Goal: Task Accomplishment & Management: Use online tool/utility

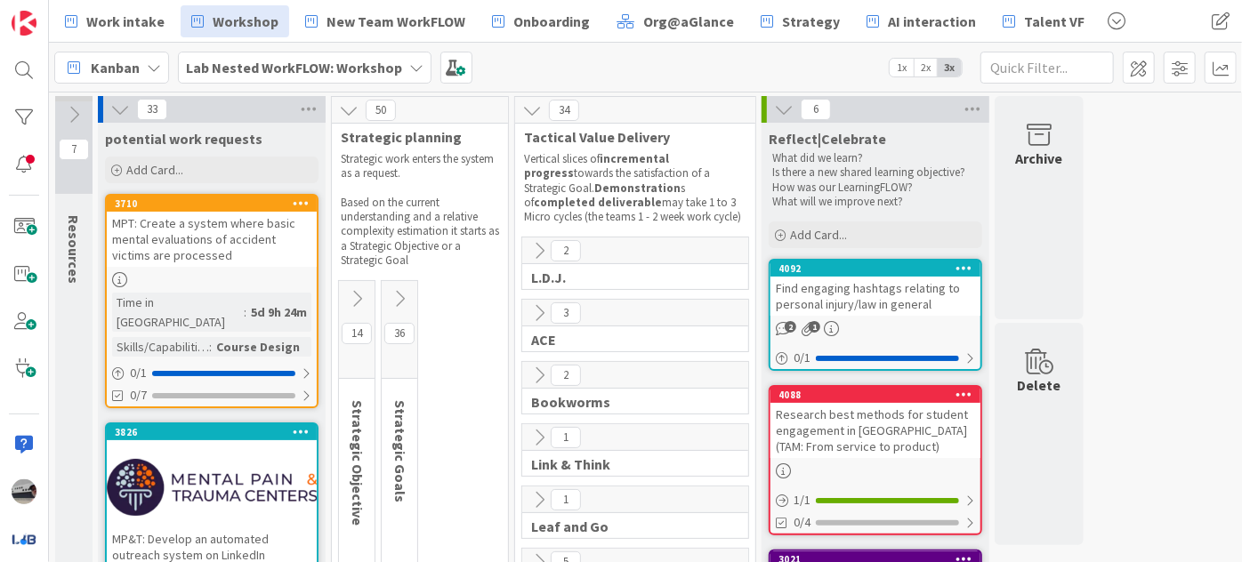
scroll to position [40, 0]
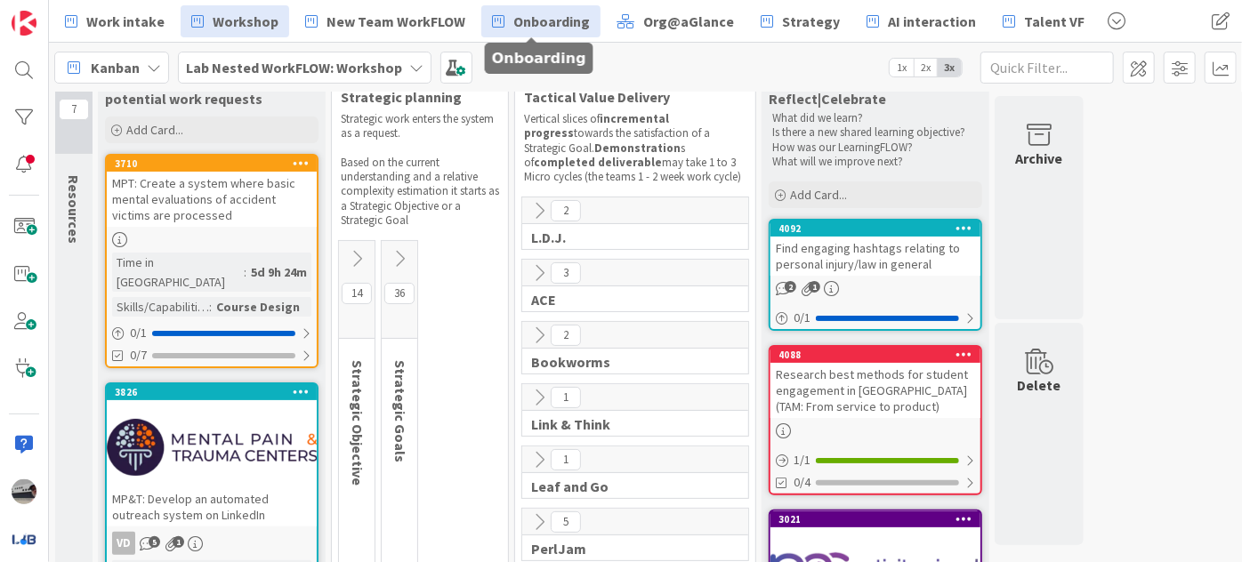
click at [545, 23] on span "Onboarding" at bounding box center [551, 21] width 77 height 21
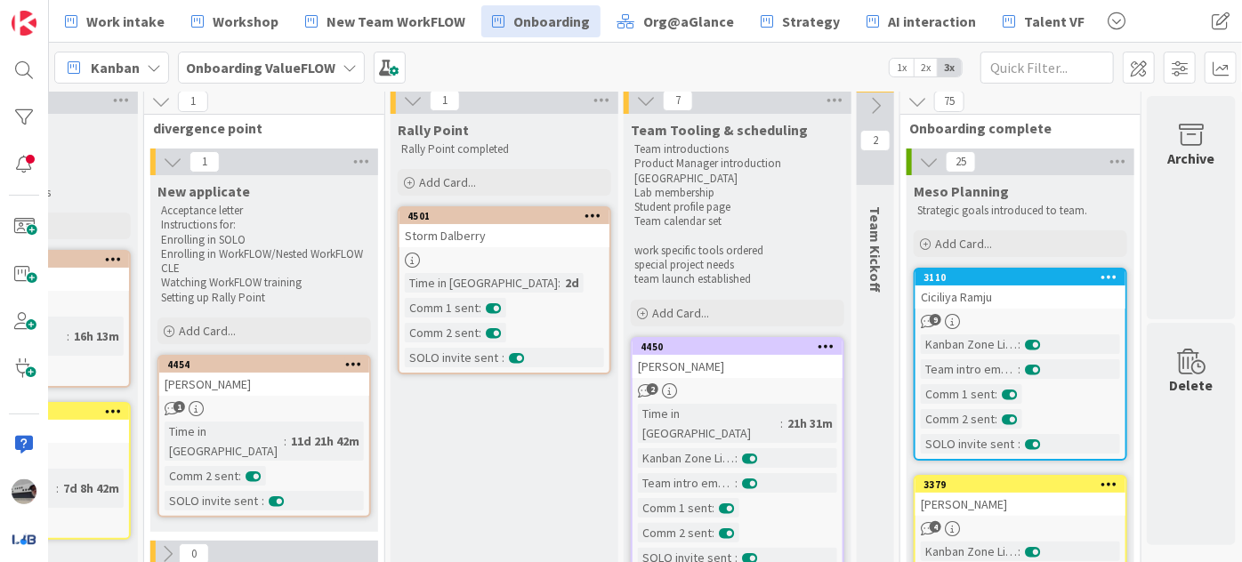
scroll to position [0, 432]
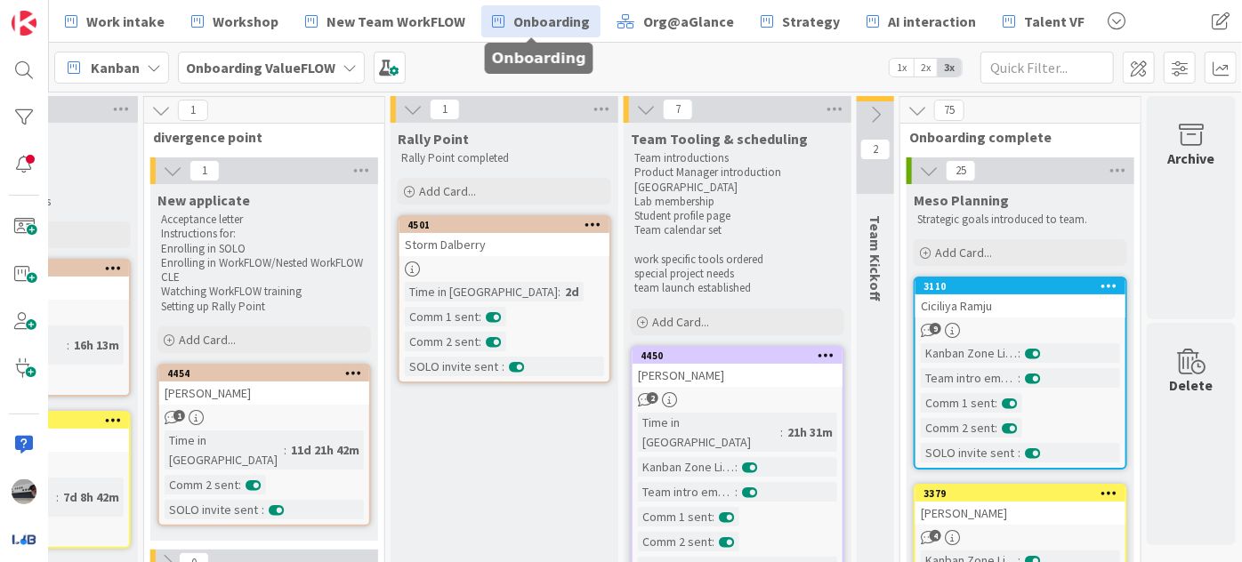
click at [868, 112] on icon at bounding box center [876, 115] width 20 height 20
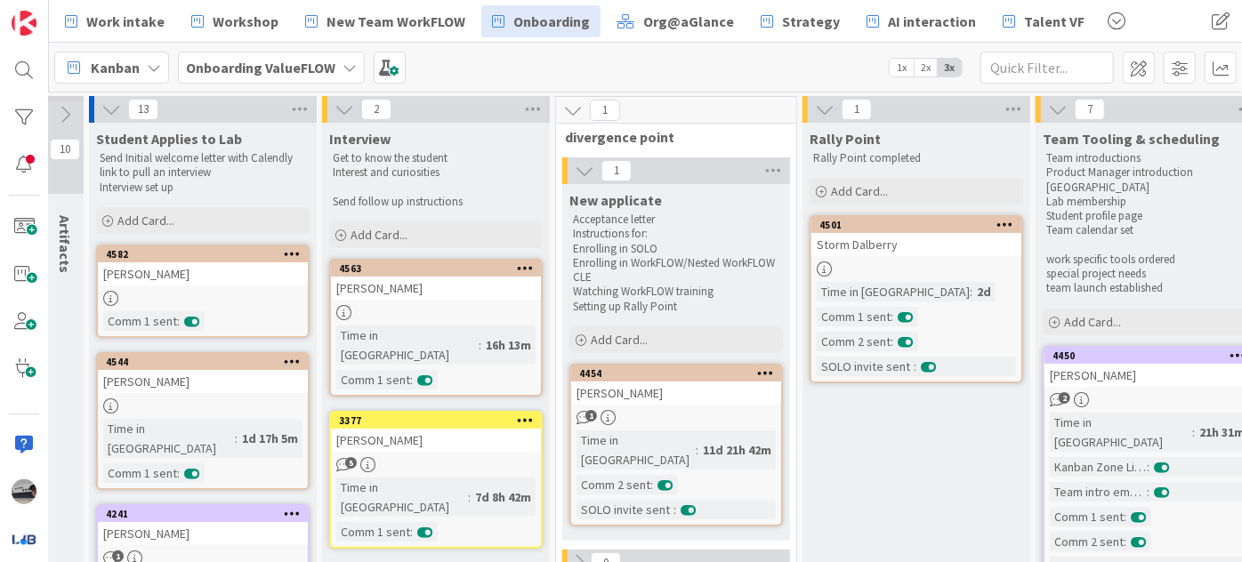
scroll to position [0, 0]
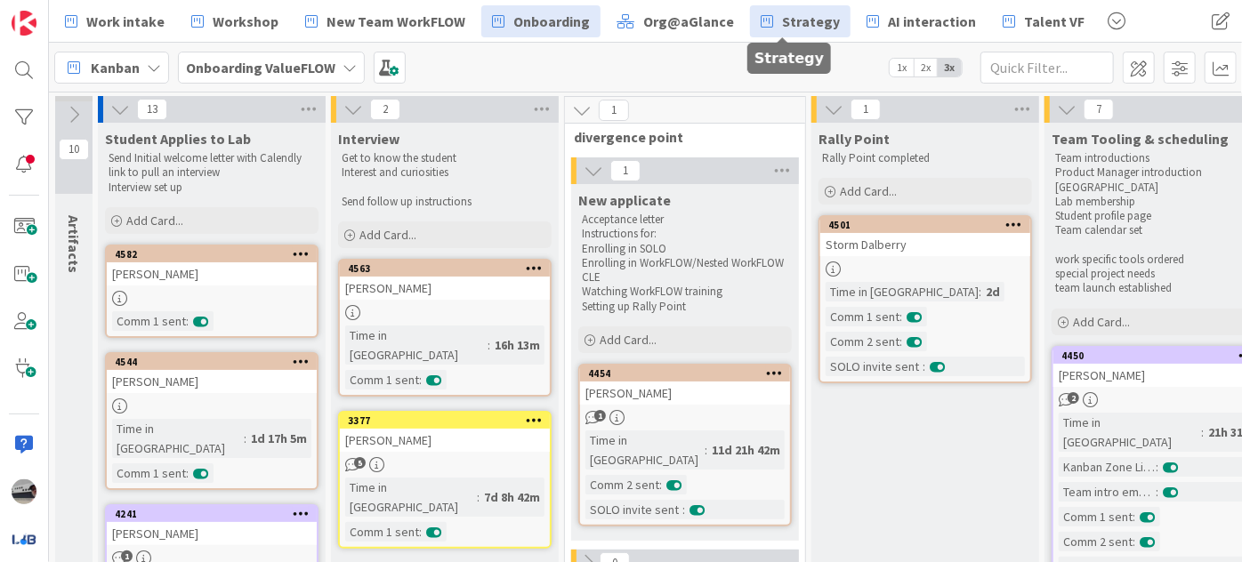
click at [797, 16] on span "Strategy" at bounding box center [811, 21] width 58 height 21
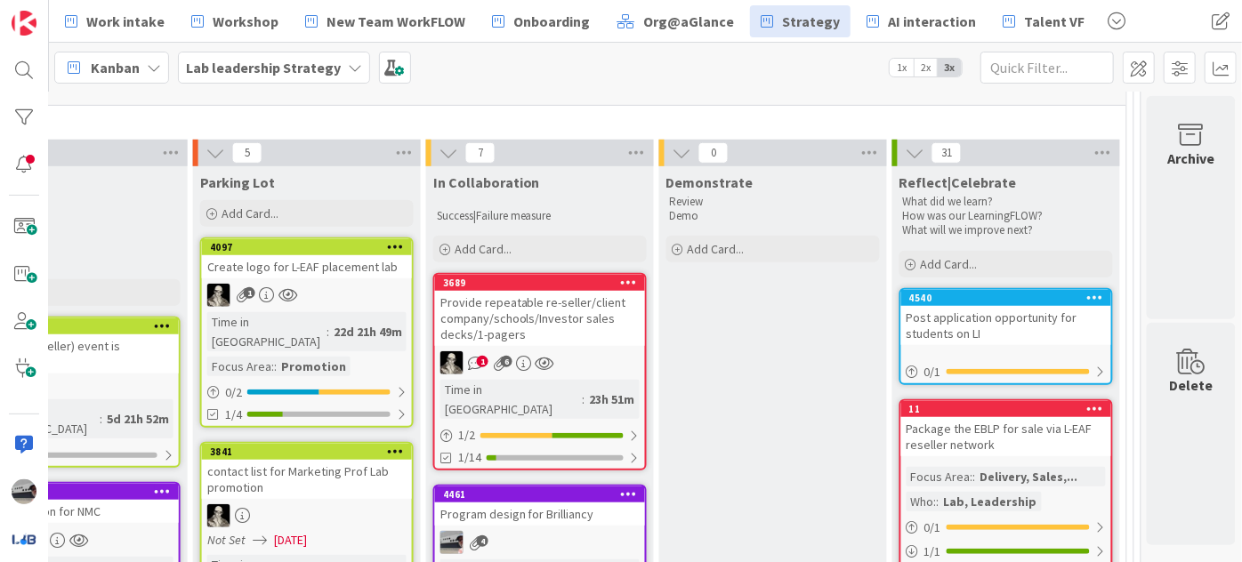
scroll to position [633, 1244]
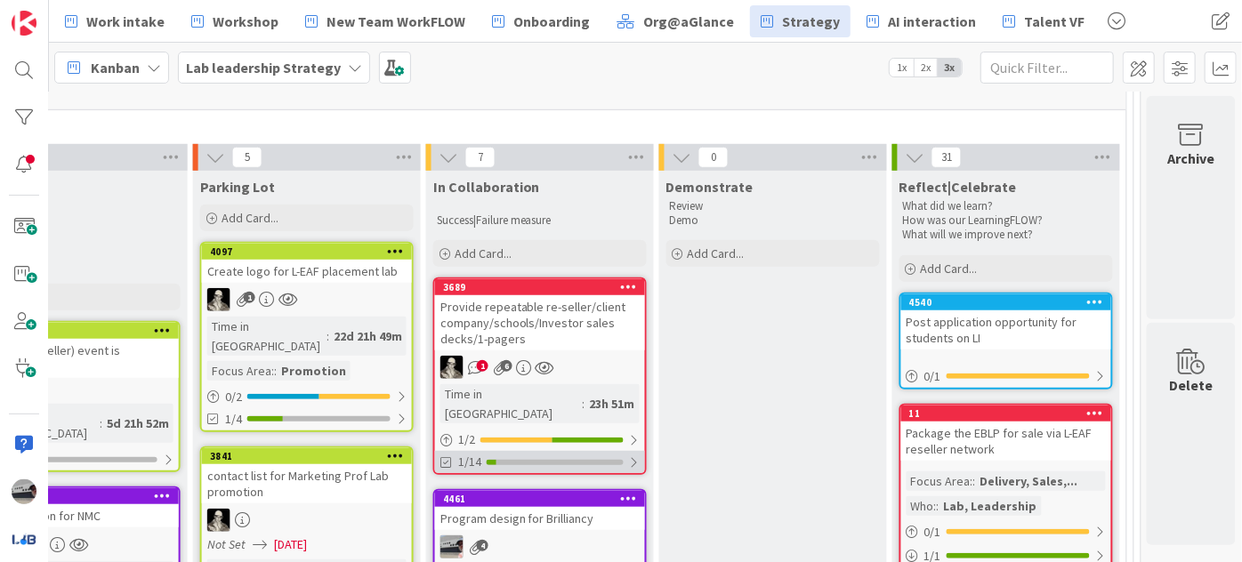
click at [629, 456] on div at bounding box center [634, 463] width 11 height 14
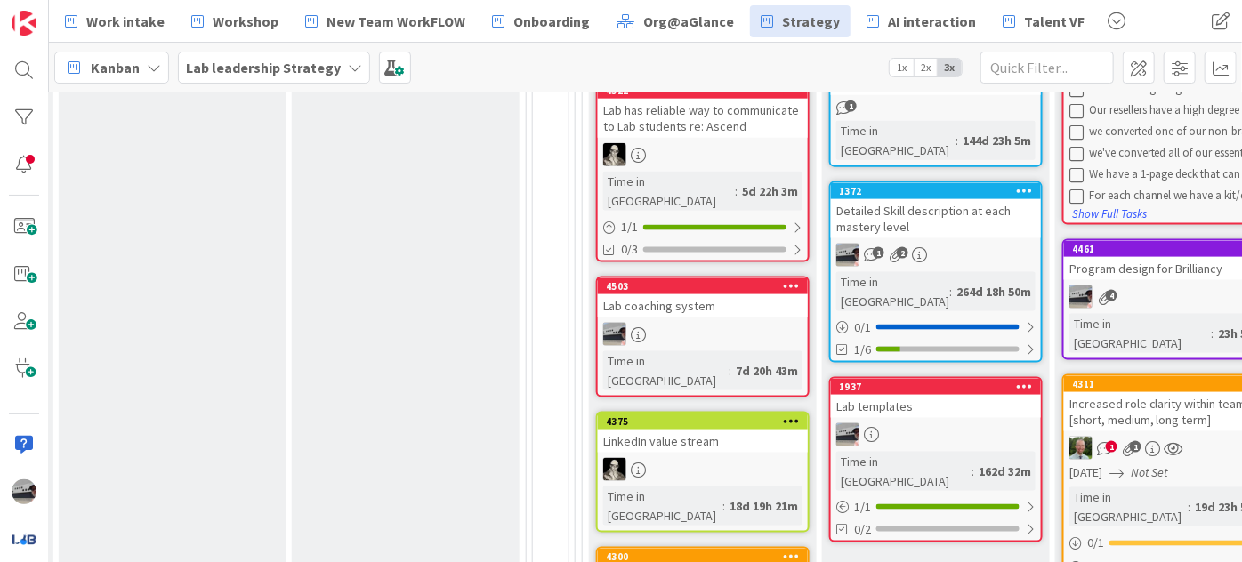
scroll to position [1199, 593]
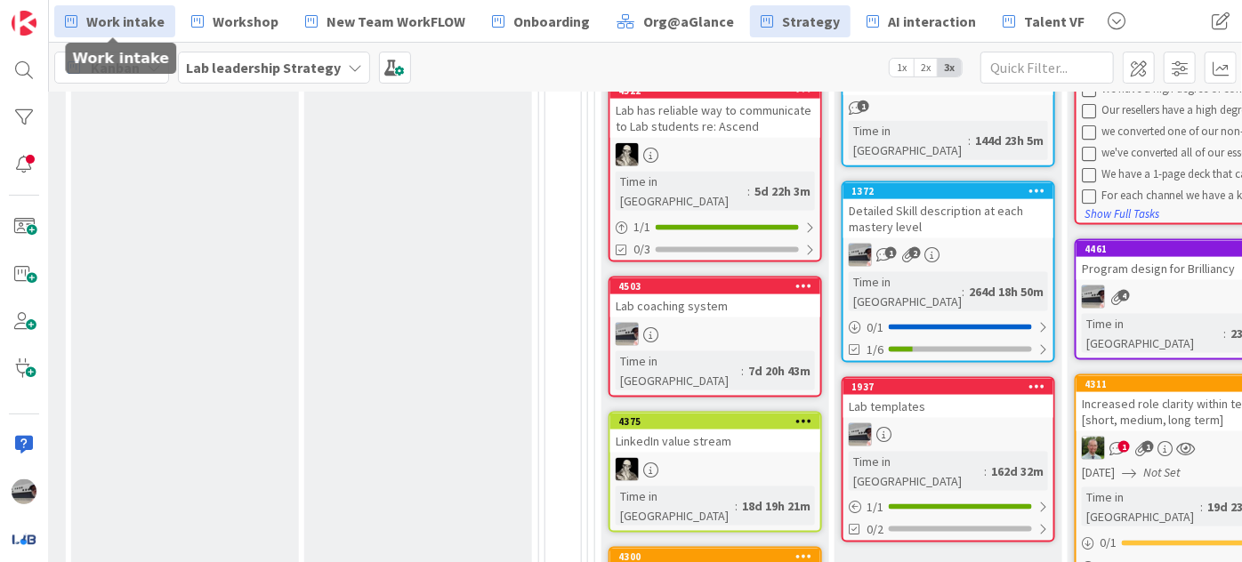
click at [110, 32] on link "Work intake" at bounding box center [114, 21] width 121 height 32
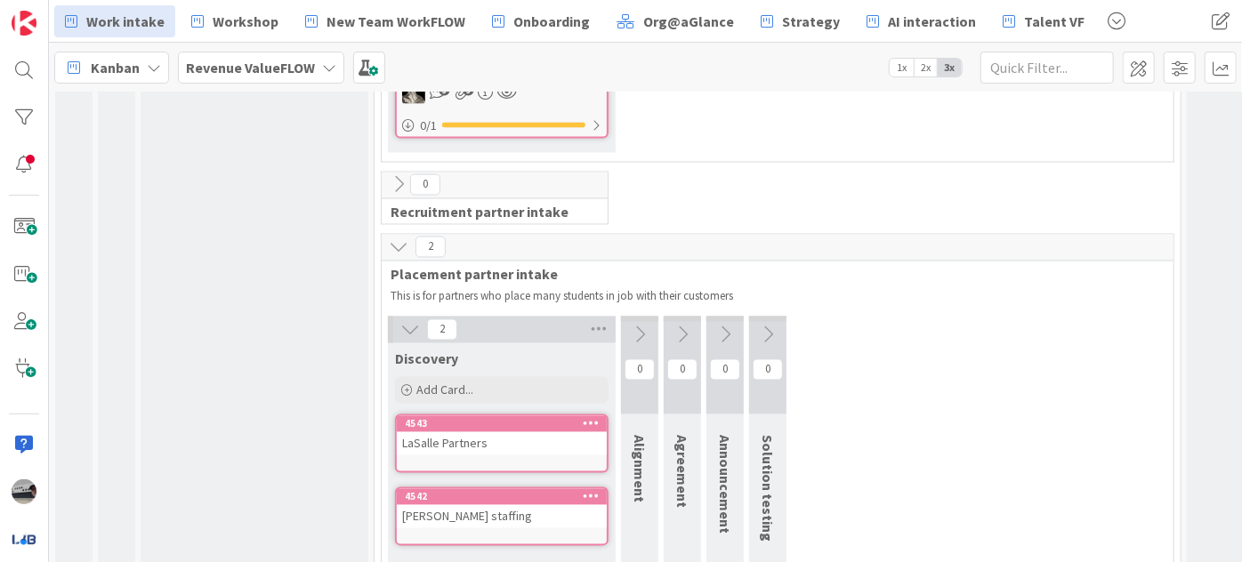
scroll to position [1699, 0]
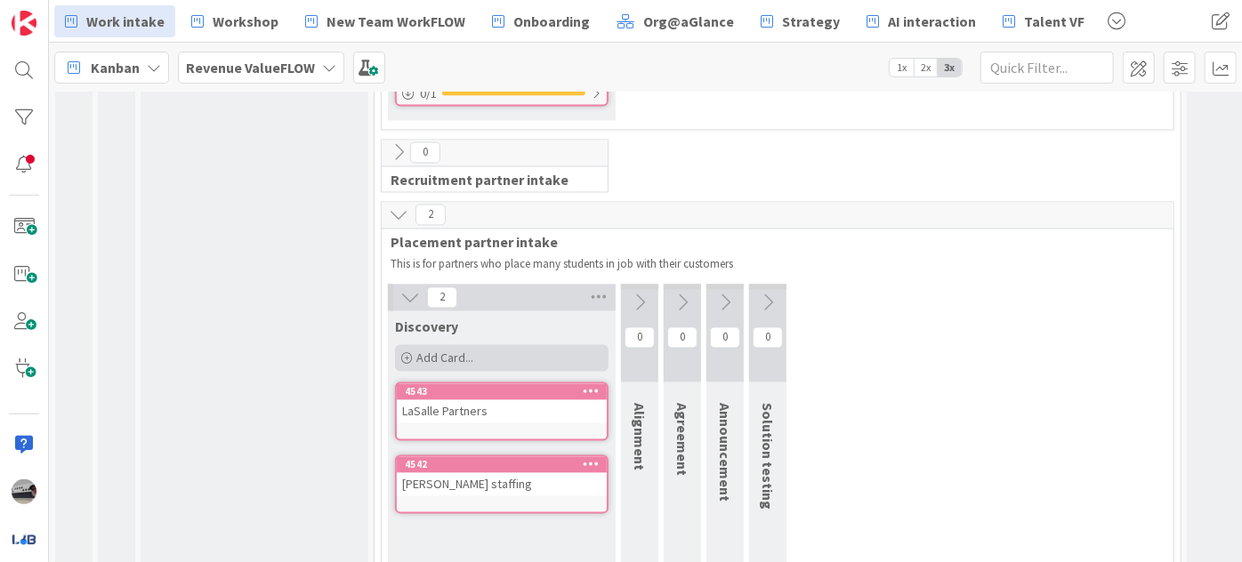
click at [486, 345] on div "Add Card..." at bounding box center [502, 358] width 214 height 27
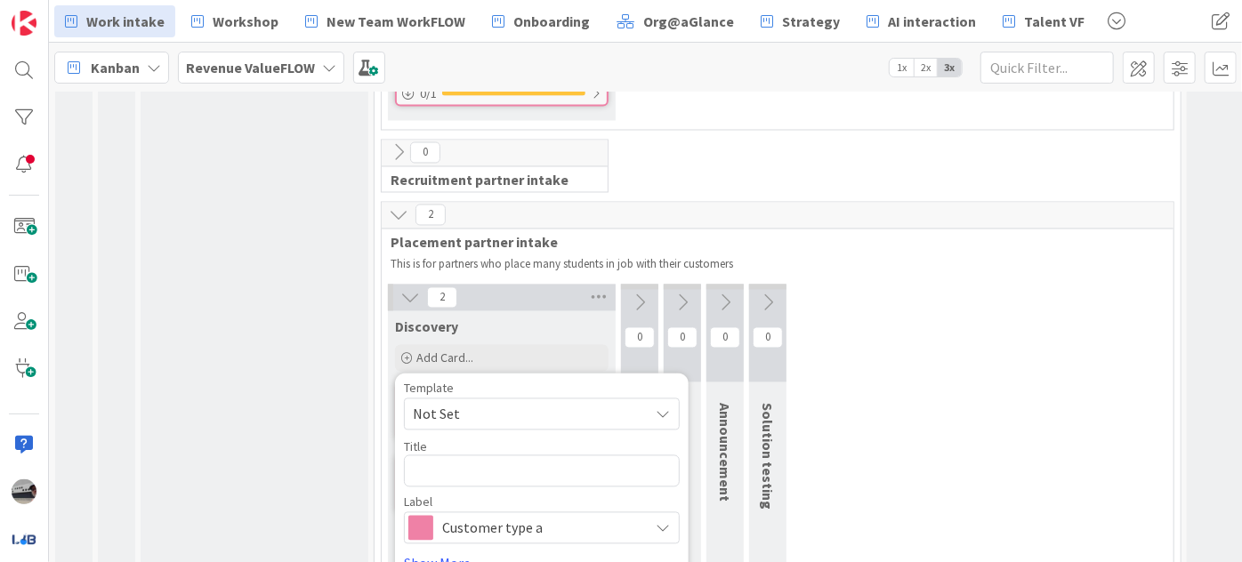
type textarea "x"
type textarea "S"
type textarea "x"
type textarea "Sy"
type textarea "x"
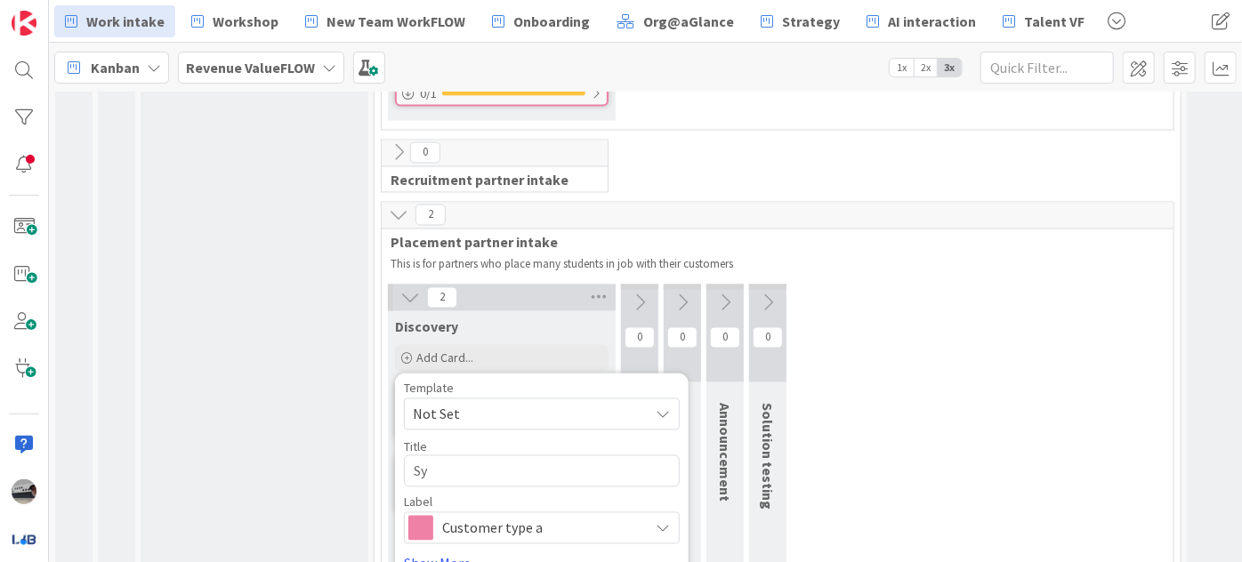
type textarea "Syn"
type textarea "x"
type textarea "Syne"
type textarea "x"
type textarea "[PERSON_NAME]"
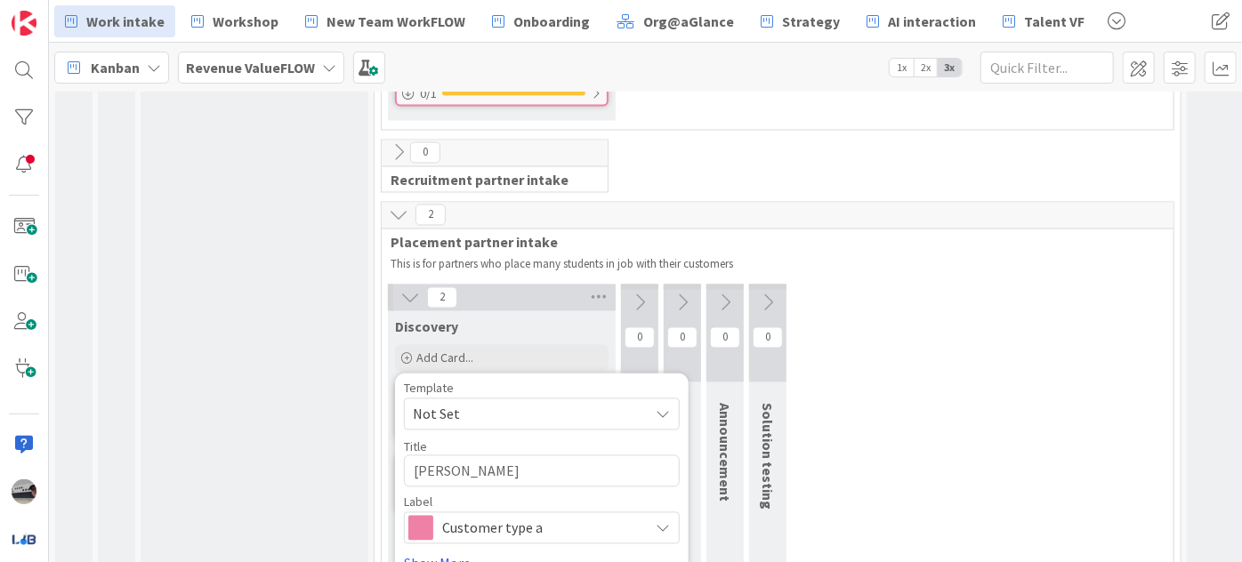
type textarea "x"
type textarea "Synerg"
type textarea "x"
type textarea "Synergi"
type textarea "x"
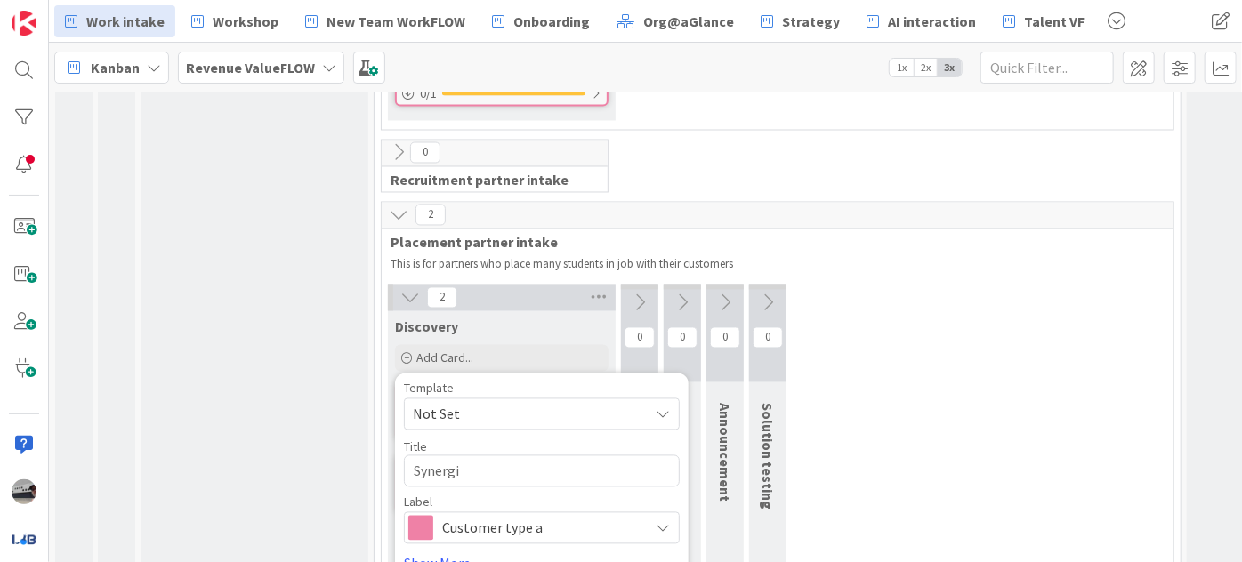
type textarea "Synergis"
type textarea "x"
type textarea "Synergist"
type textarea "x"
type textarea "Synergisti"
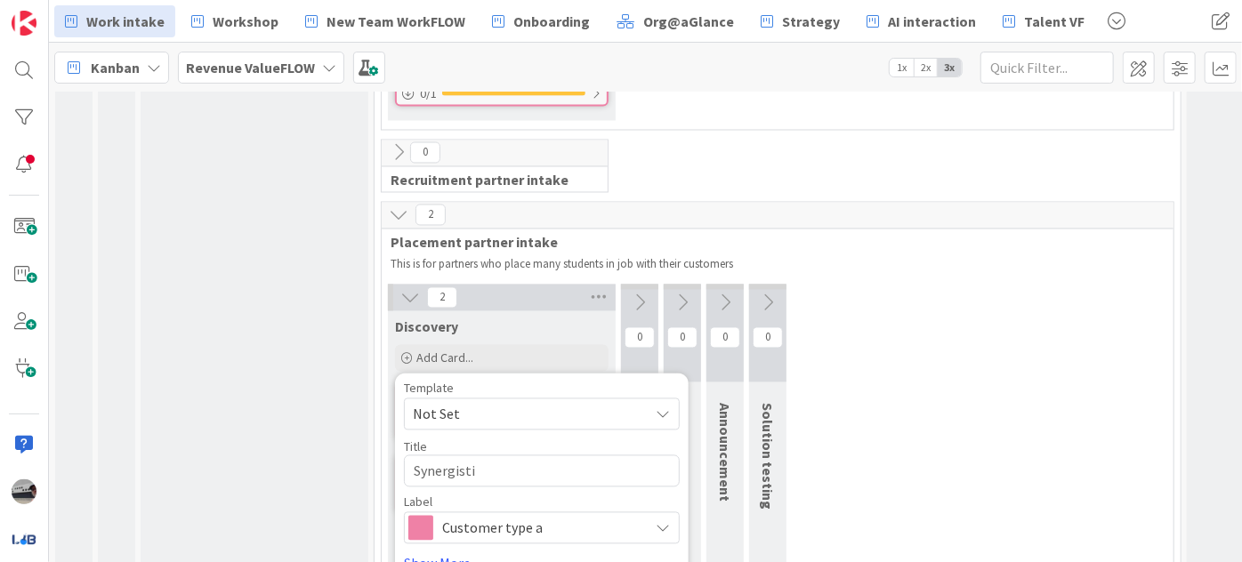
type textarea "x"
type textarea "Synergistic"
type textarea "x"
type textarea "SynergisticI"
type textarea "x"
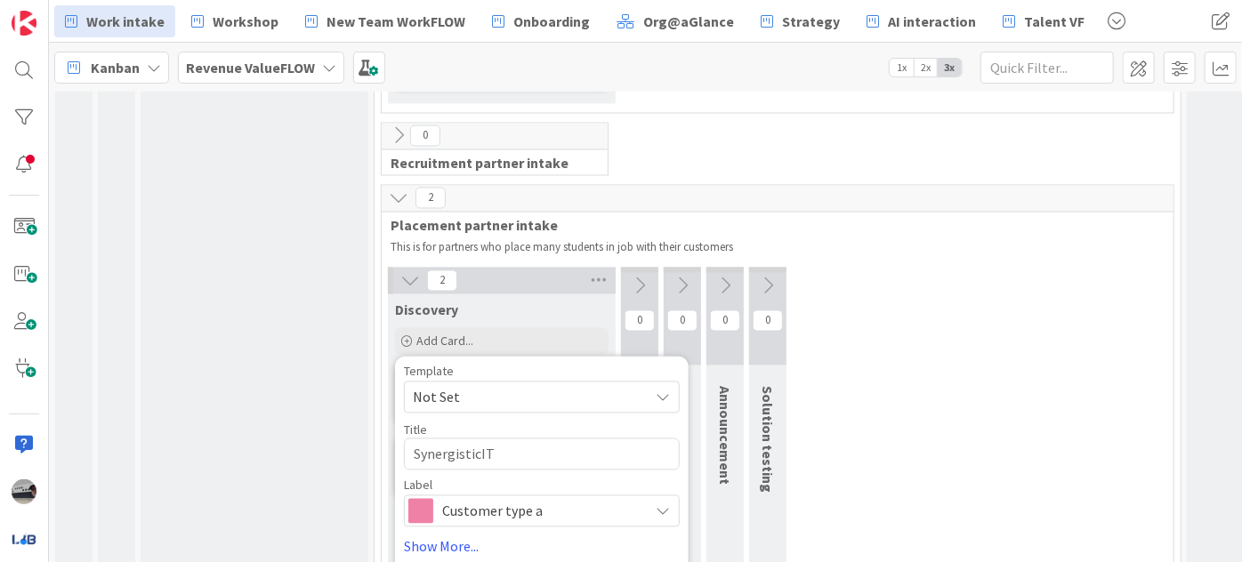
scroll to position [1725, 0]
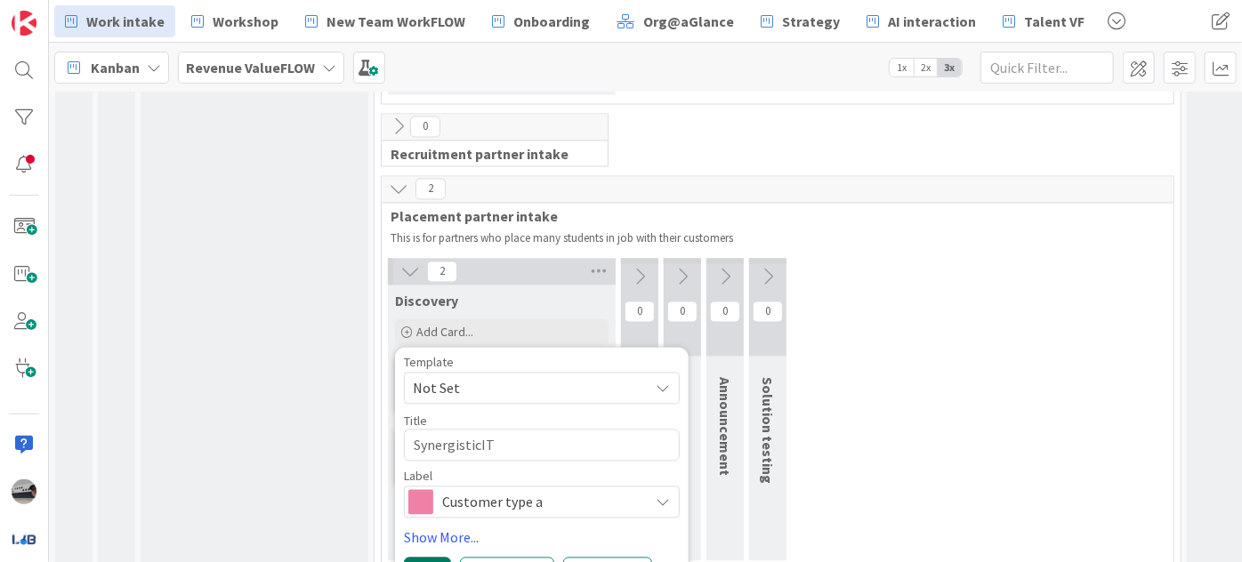
type textarea "SynergisticIT"
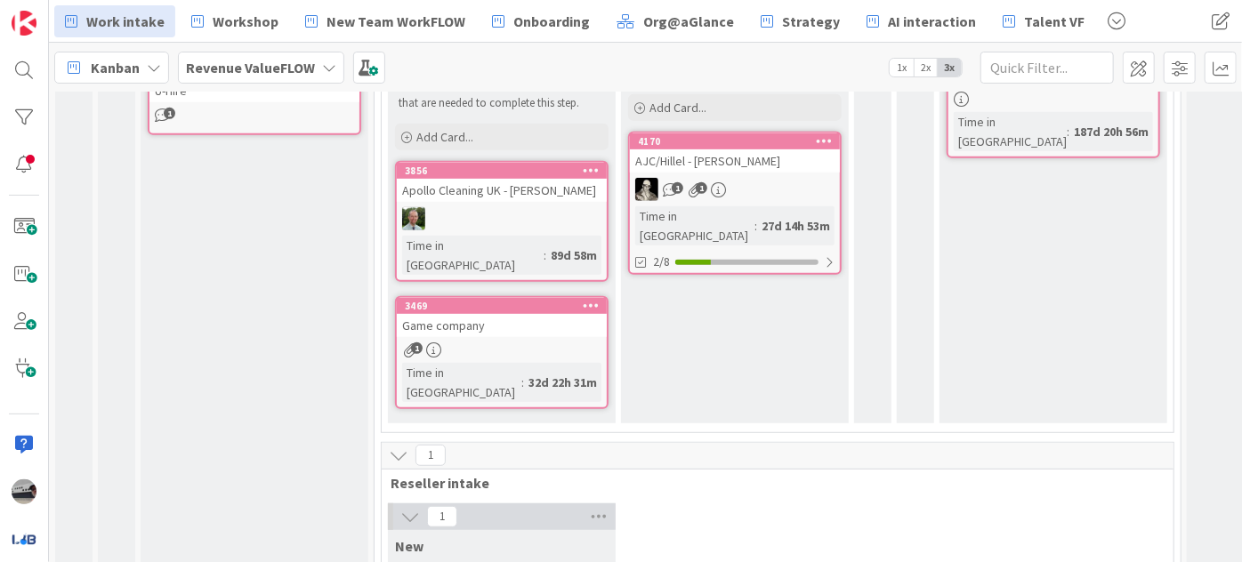
scroll to position [107, 0]
